Goal: Task Accomplishment & Management: Manage account settings

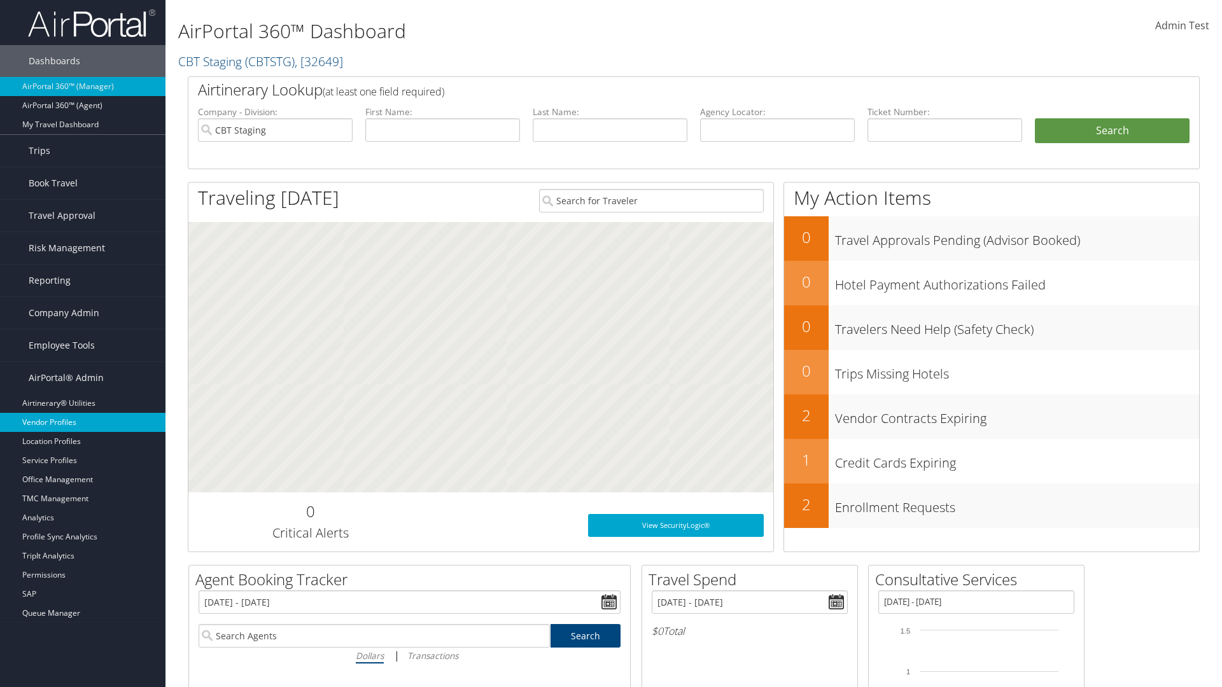
click at [83, 423] on link "Vendor Profiles" at bounding box center [82, 422] width 165 height 19
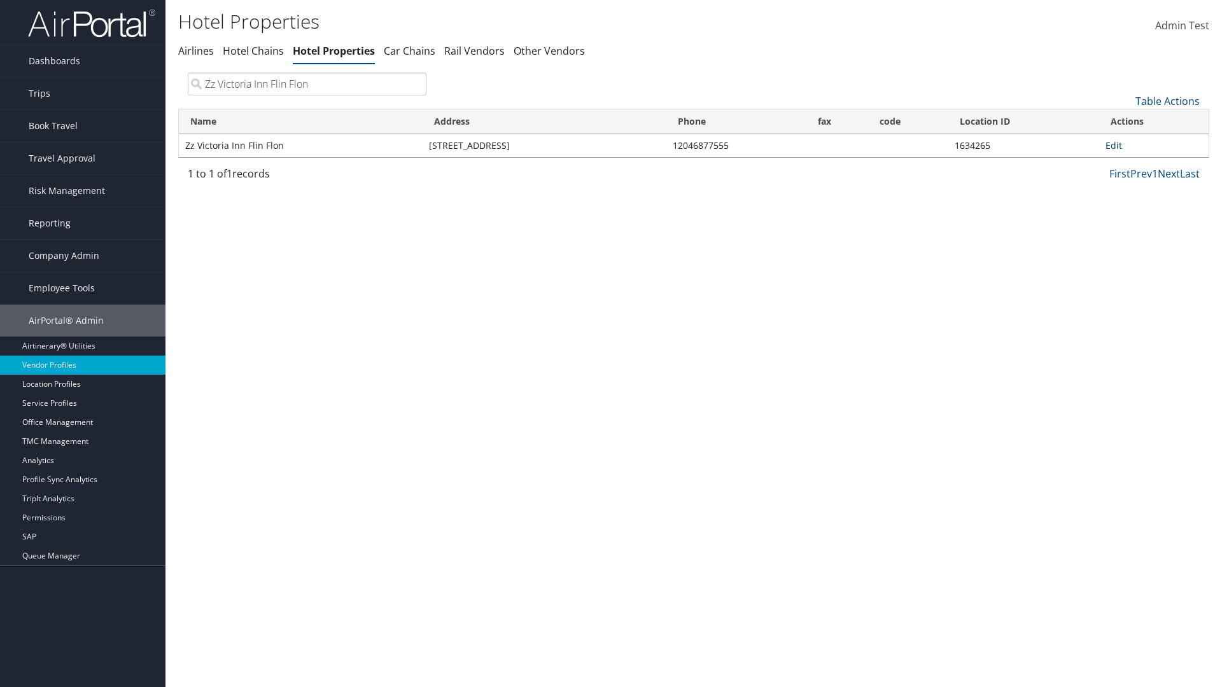
type input "Zz Victoria Inn Flin Flon"
click at [1113, 145] on link "Edit" at bounding box center [1114, 145] width 17 height 12
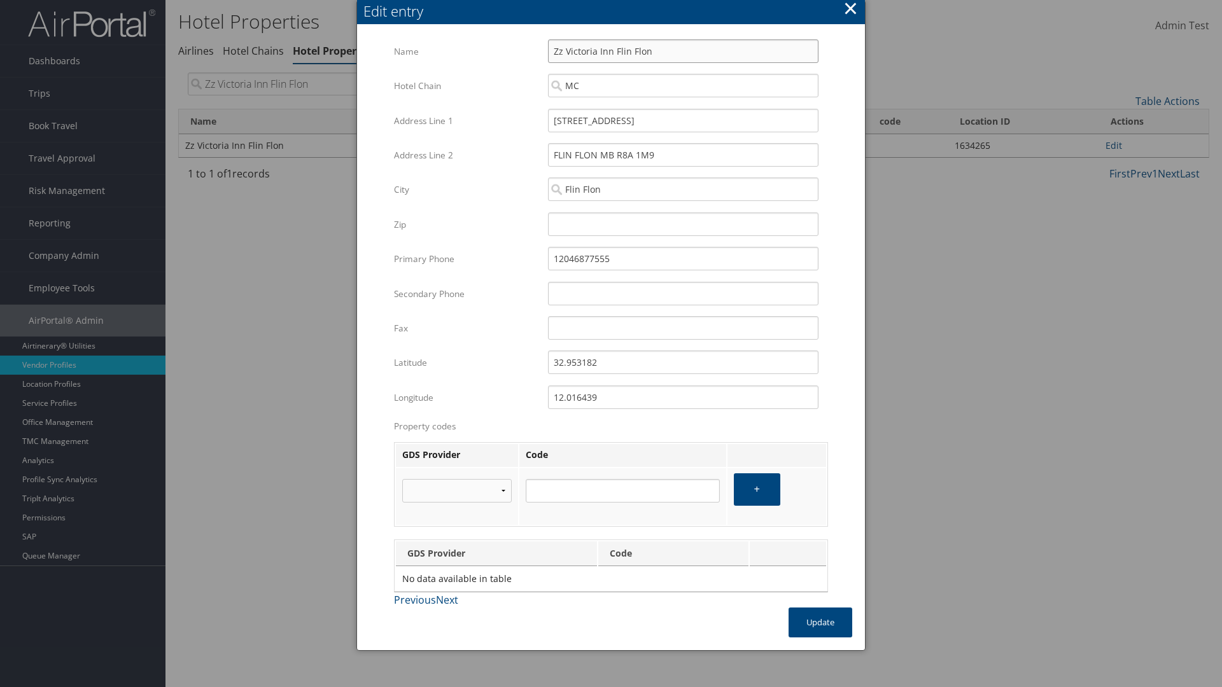
click at [683, 51] on input "Zz Victoria Inn Flin Flon" at bounding box center [683, 51] width 270 height 24
type input "Zz Victoria Inn Flin Flon"
click at [683, 120] on input "110 EAST MAIN STREET" at bounding box center [683, 121] width 270 height 24
type input "110 EAST MAIN STREET"
click at [683, 362] on input "32.953182" at bounding box center [683, 363] width 270 height 24
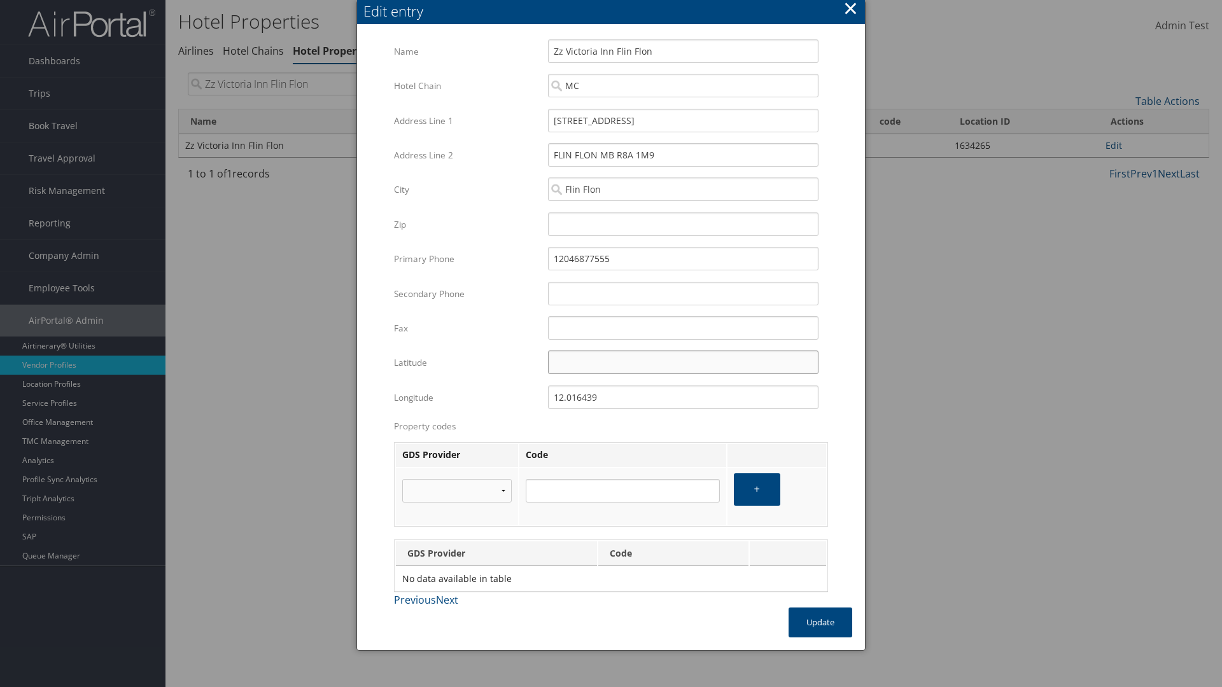
type input "32.953182"
click at [683, 397] on input "12.016439" at bounding box center [683, 398] width 270 height 24
type input "12.016439"
click at [820, 622] on button "Update" at bounding box center [821, 623] width 64 height 30
